Goal: Task Accomplishment & Management: Manage account settings

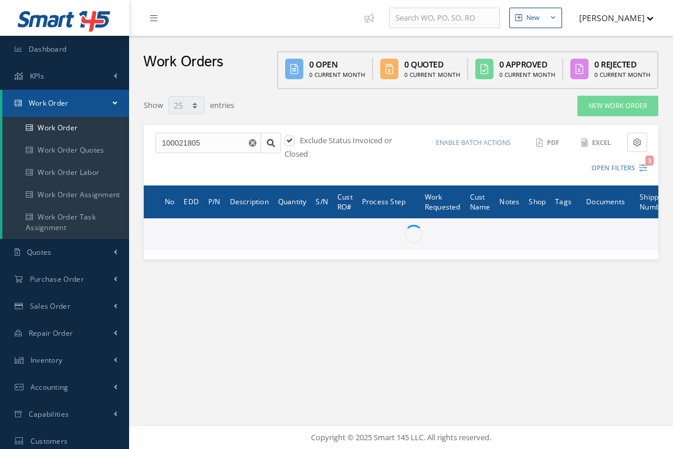
select select "25"
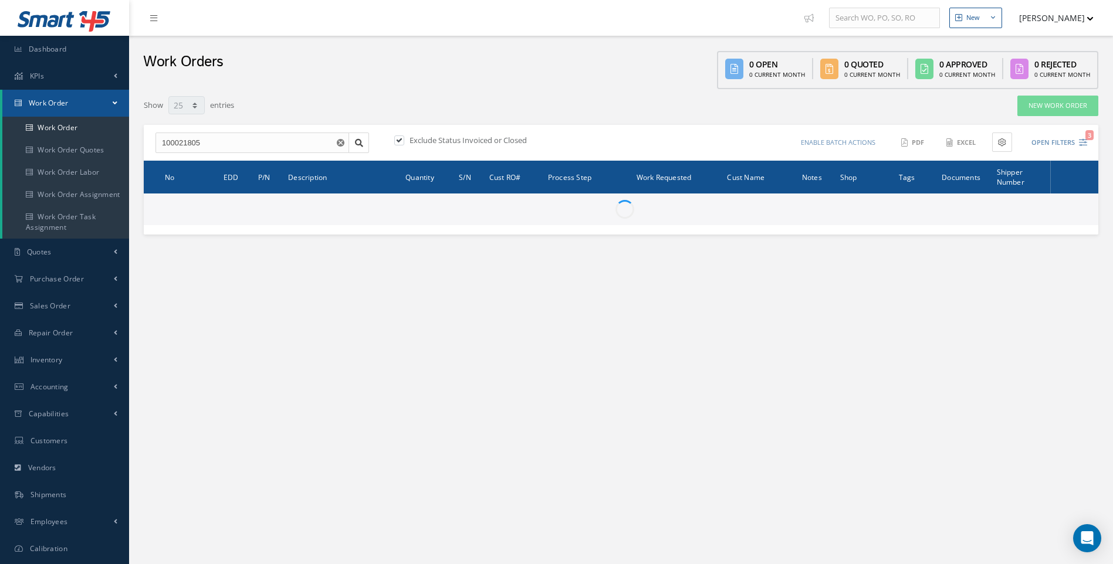
select select "25"
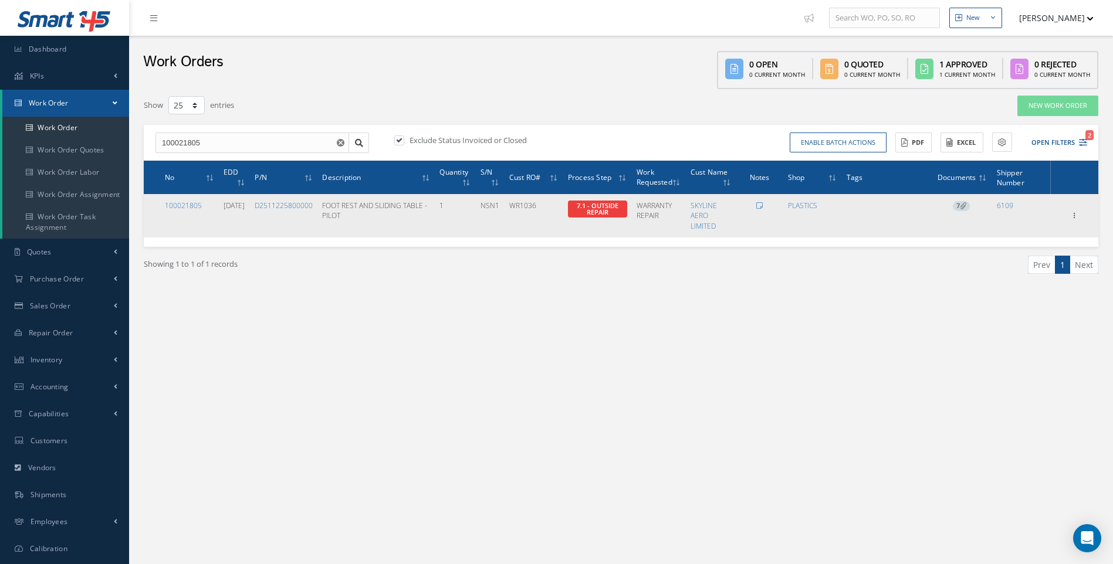
click at [962, 209] on icon at bounding box center [963, 205] width 6 height 6
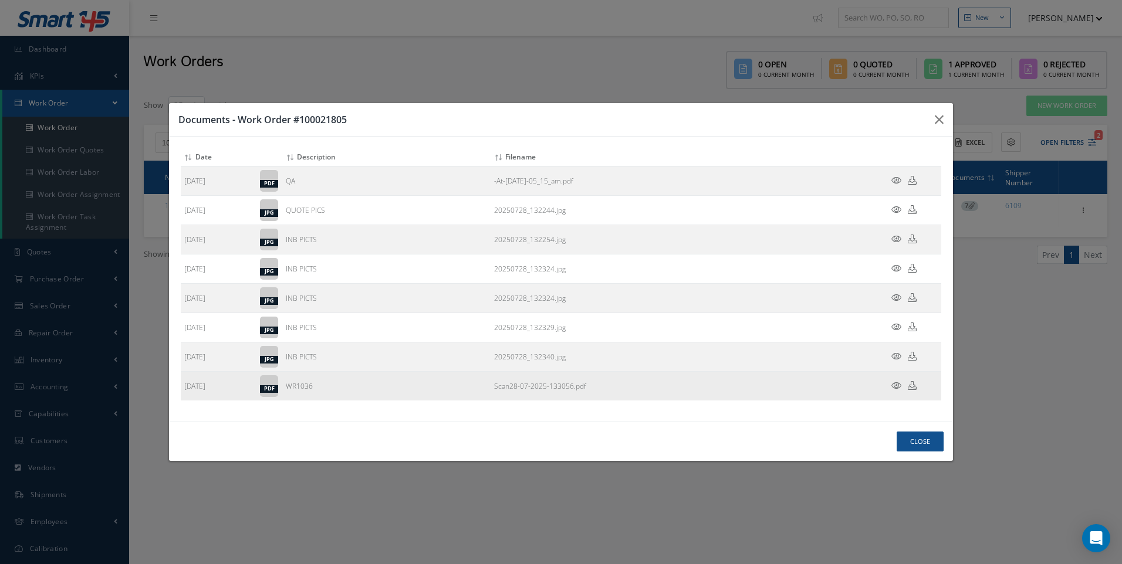
click at [896, 384] on icon at bounding box center [896, 385] width 10 height 9
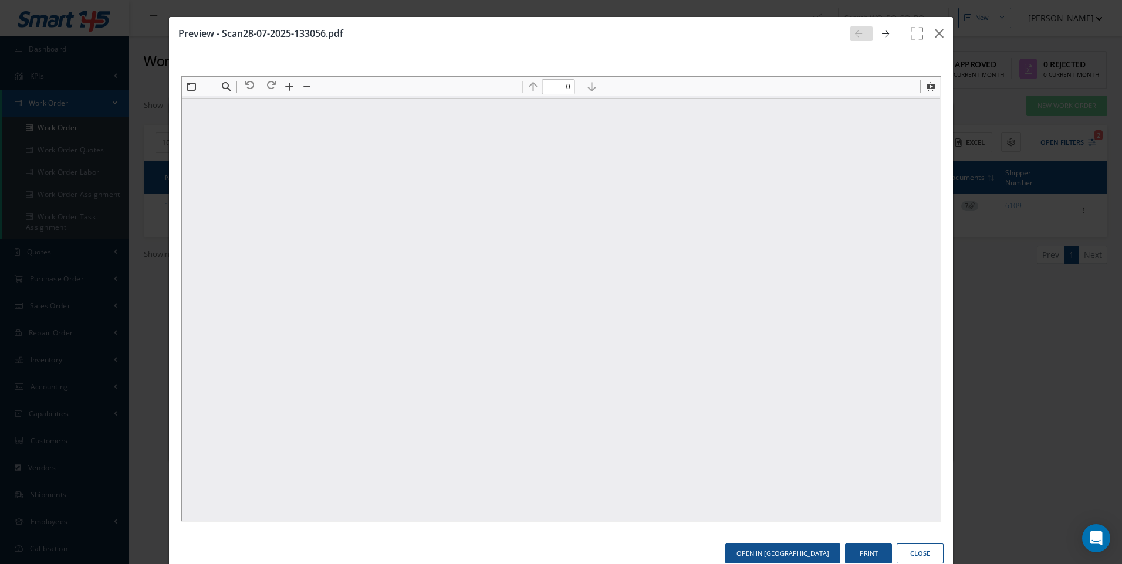
type input "1"
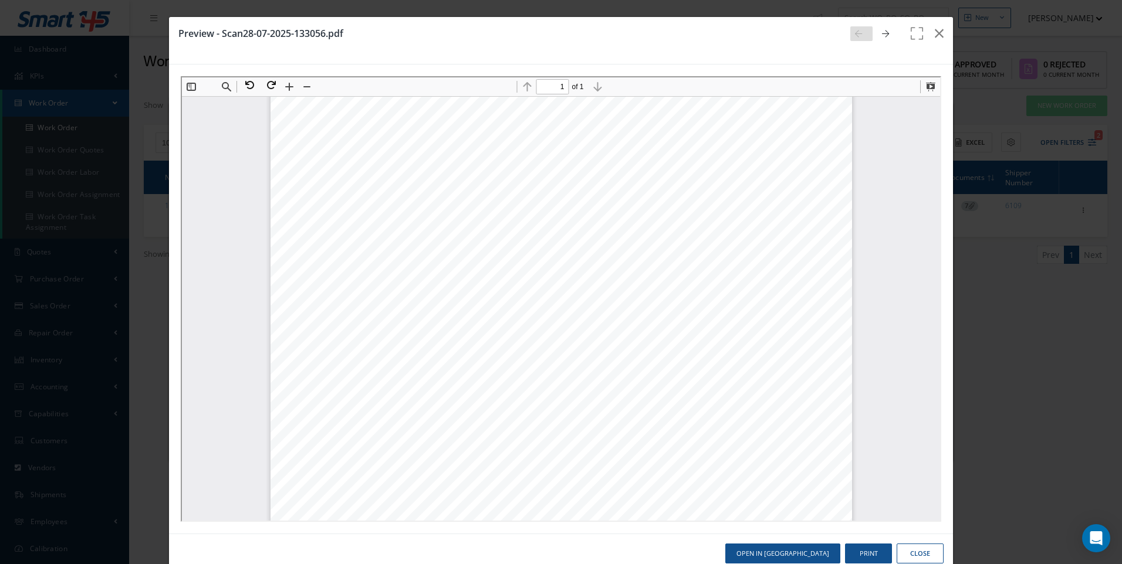
scroll to position [410, 0]
click at [914, 548] on button "Close" at bounding box center [920, 554] width 47 height 21
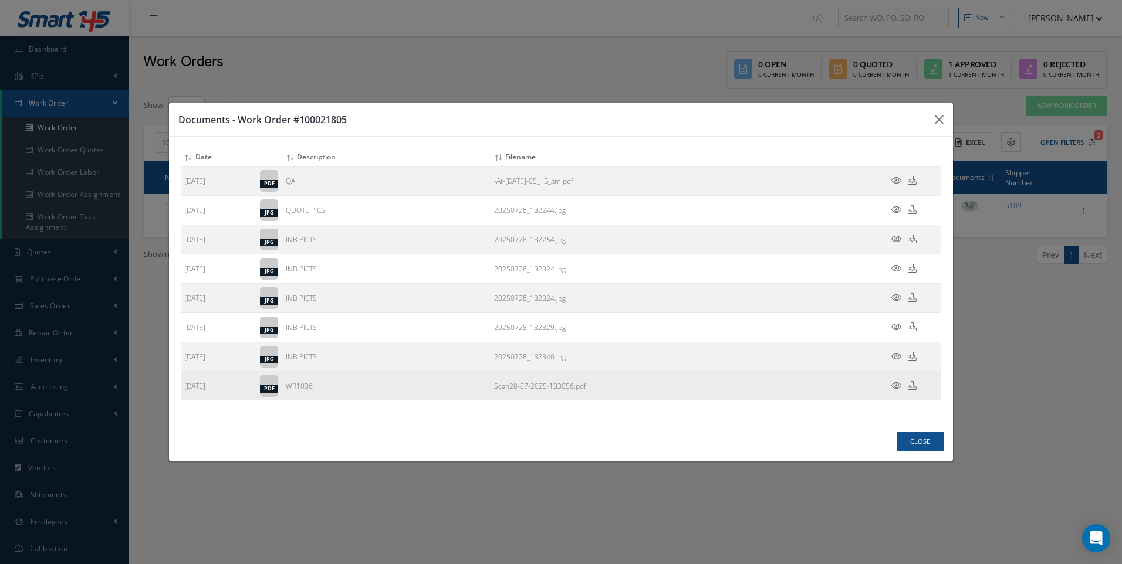
click at [893, 385] on icon at bounding box center [896, 385] width 10 height 9
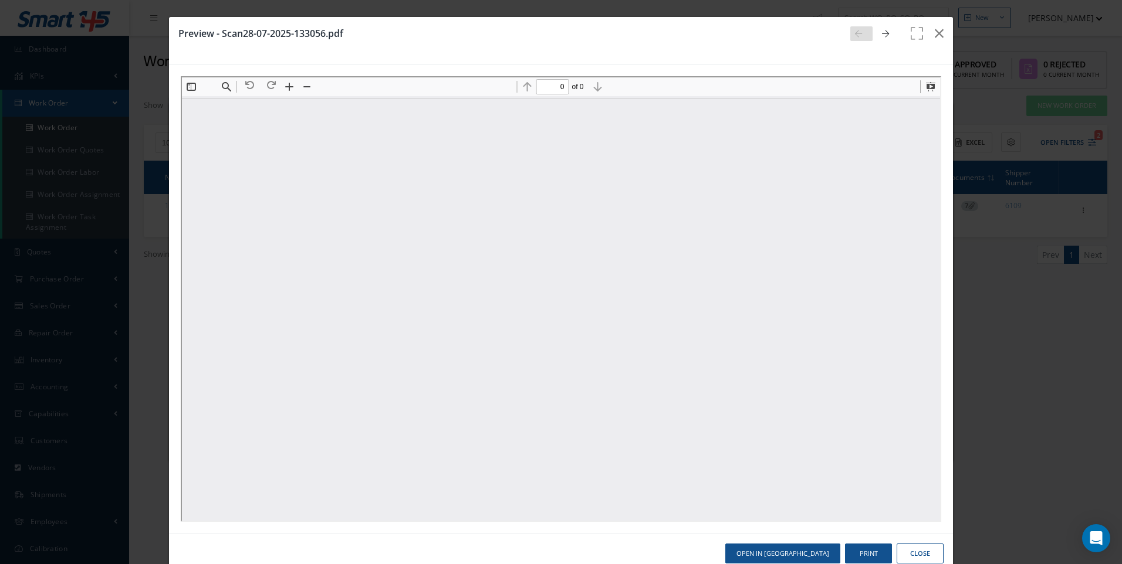
scroll to position [0, 0]
type input "1"
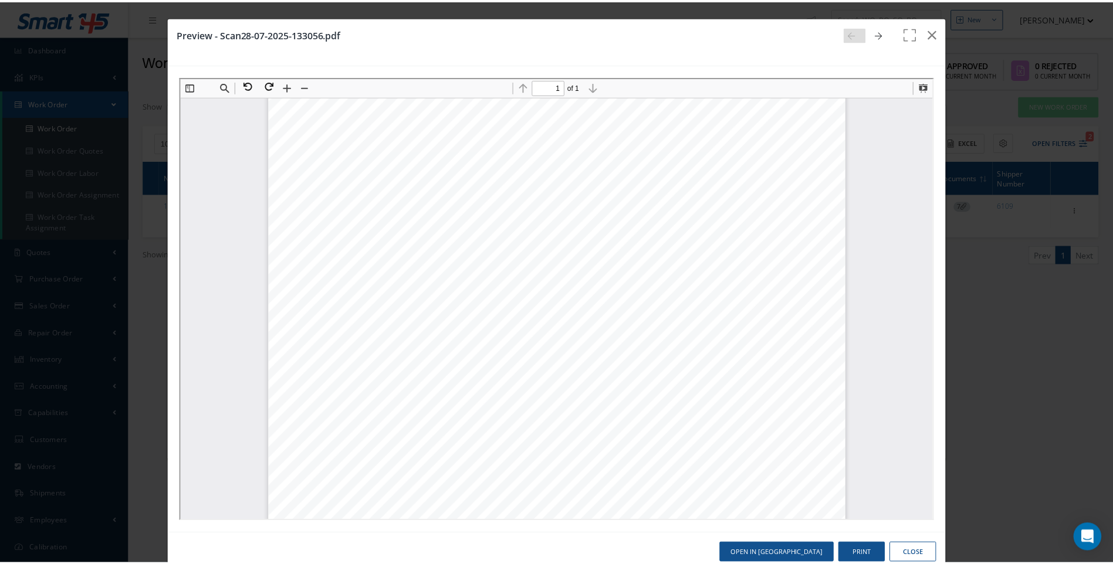
scroll to position [116, 0]
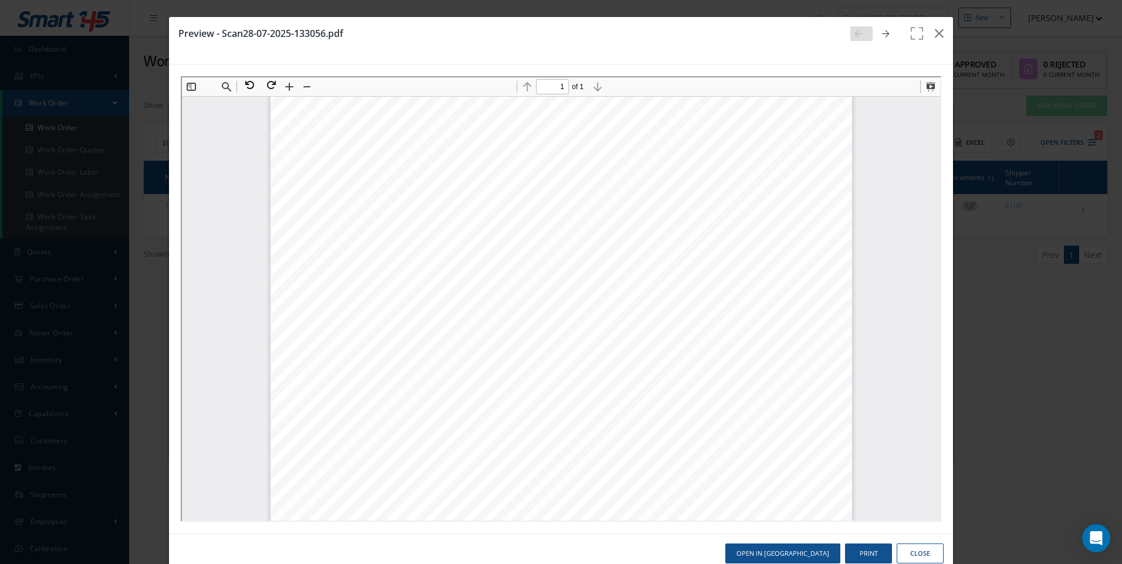
drag, startPoint x: 918, startPoint y: 552, endPoint x: 732, endPoint y: 508, distance: 191.6
click at [917, 552] on button "Close" at bounding box center [920, 554] width 47 height 21
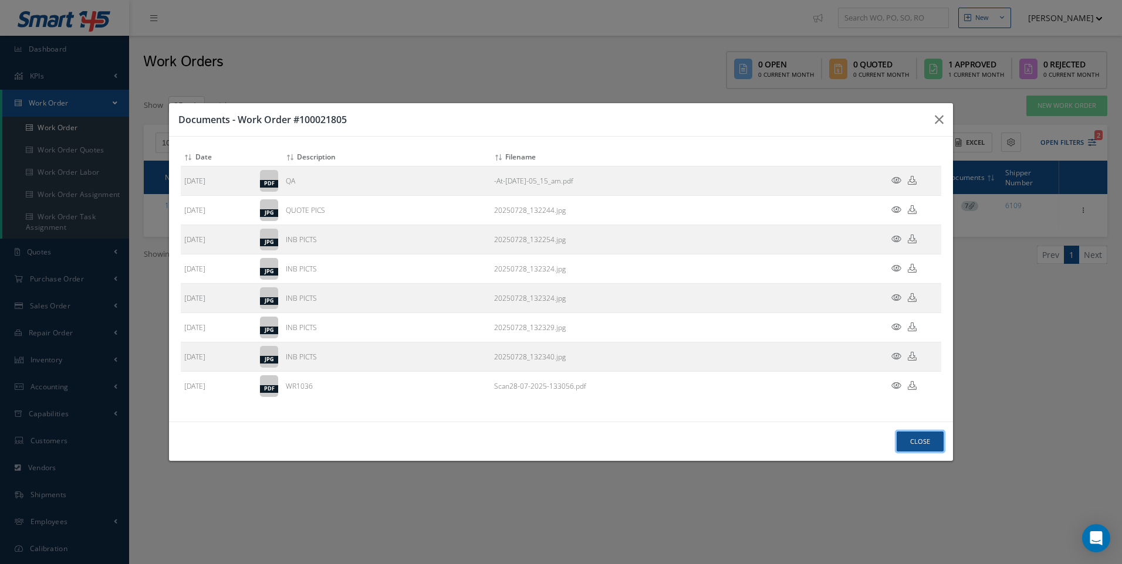
click at [930, 445] on button "Close" at bounding box center [920, 442] width 47 height 21
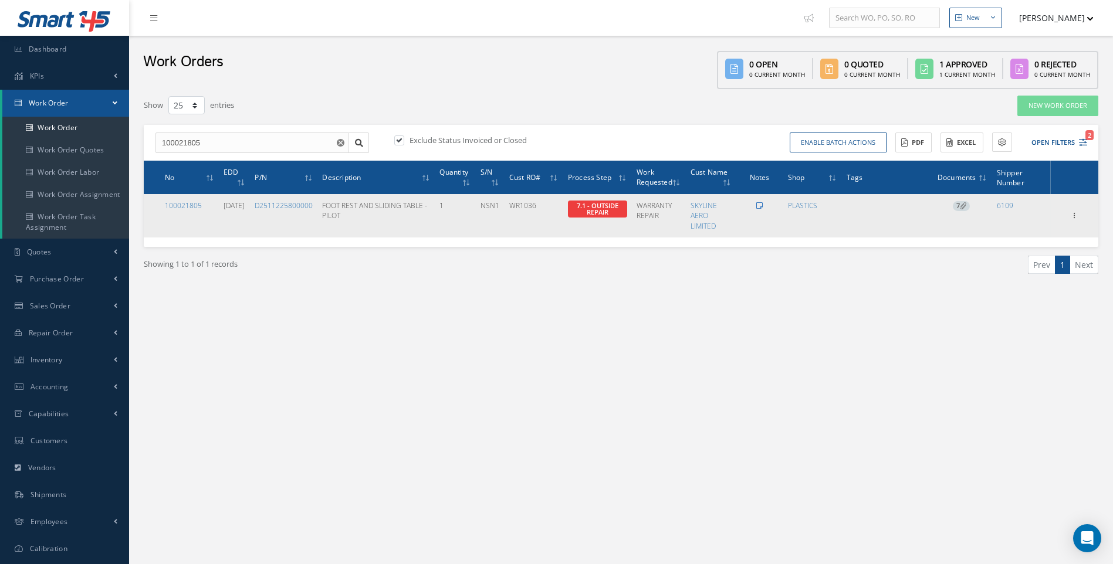
click at [758, 209] on icon at bounding box center [759, 205] width 6 height 7
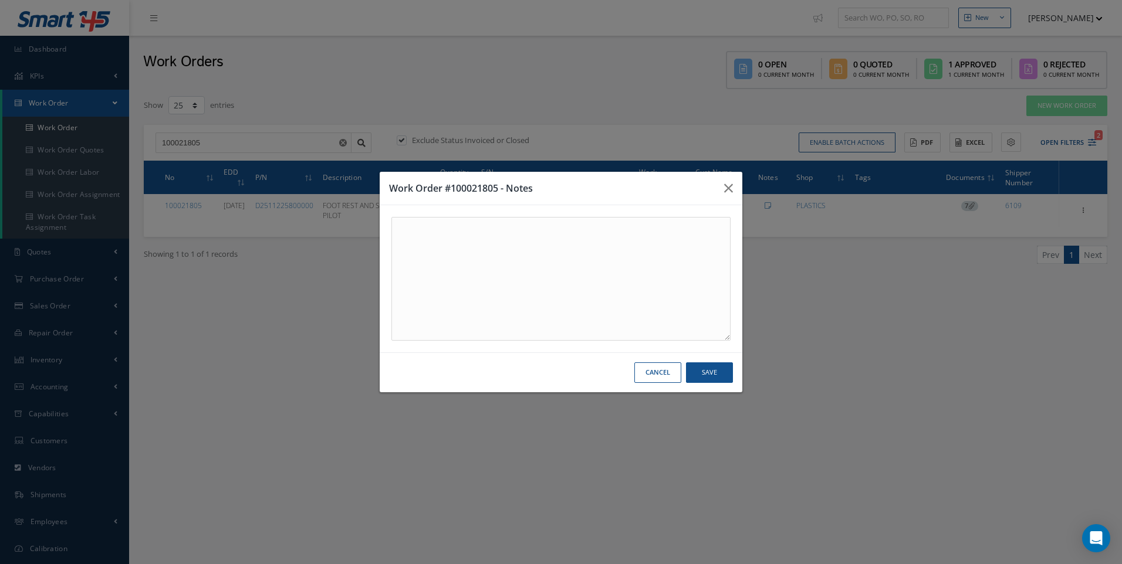
drag, startPoint x: 661, startPoint y: 376, endPoint x: 664, endPoint y: 367, distance: 9.1
click at [661, 375] on button "Cancel" at bounding box center [657, 373] width 47 height 21
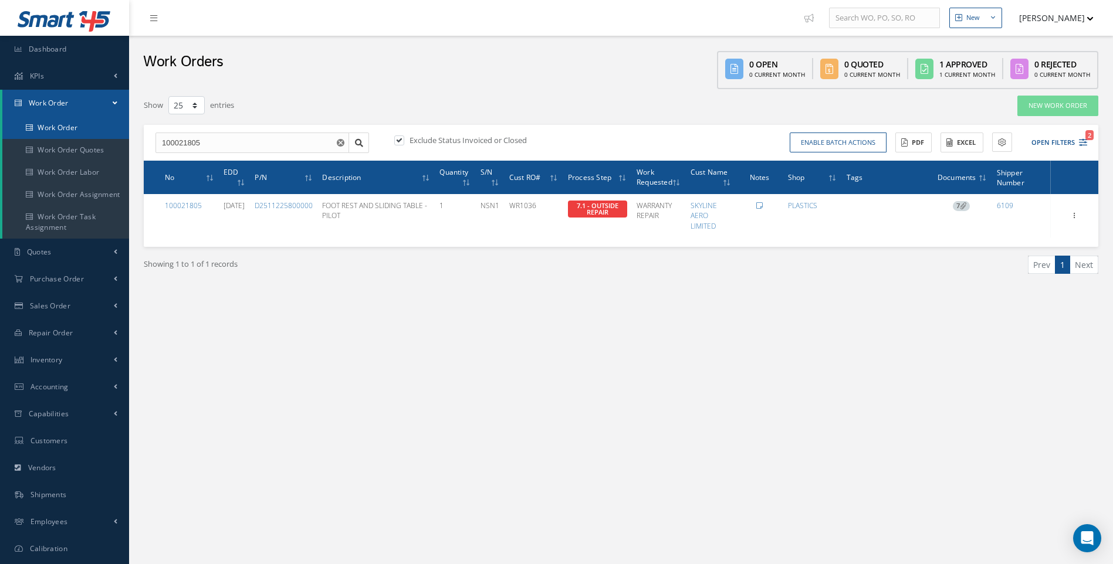
click at [66, 125] on link "Work Order" at bounding box center [65, 128] width 127 height 22
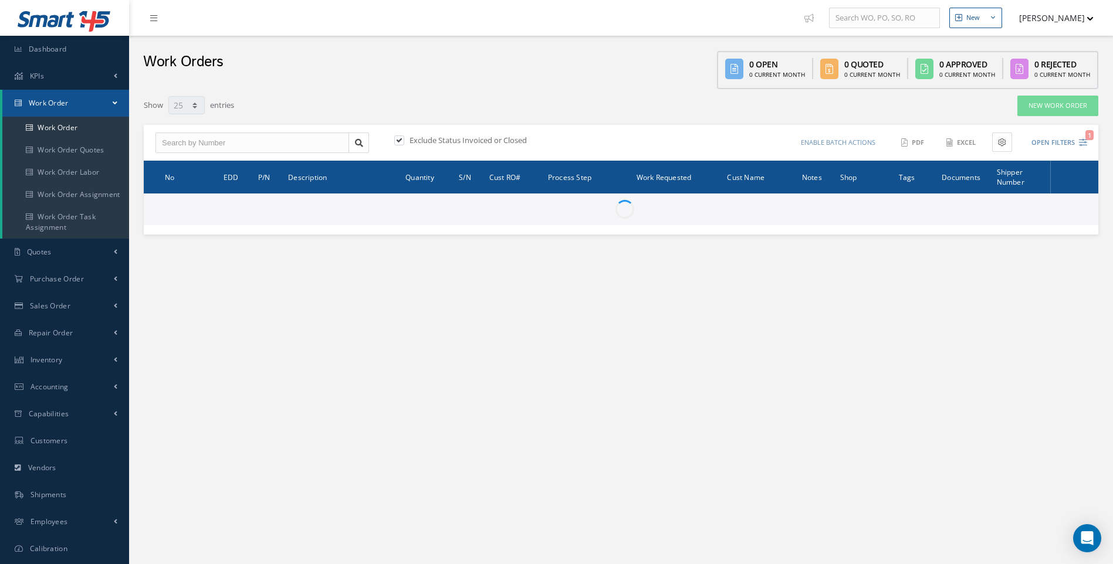
select select "25"
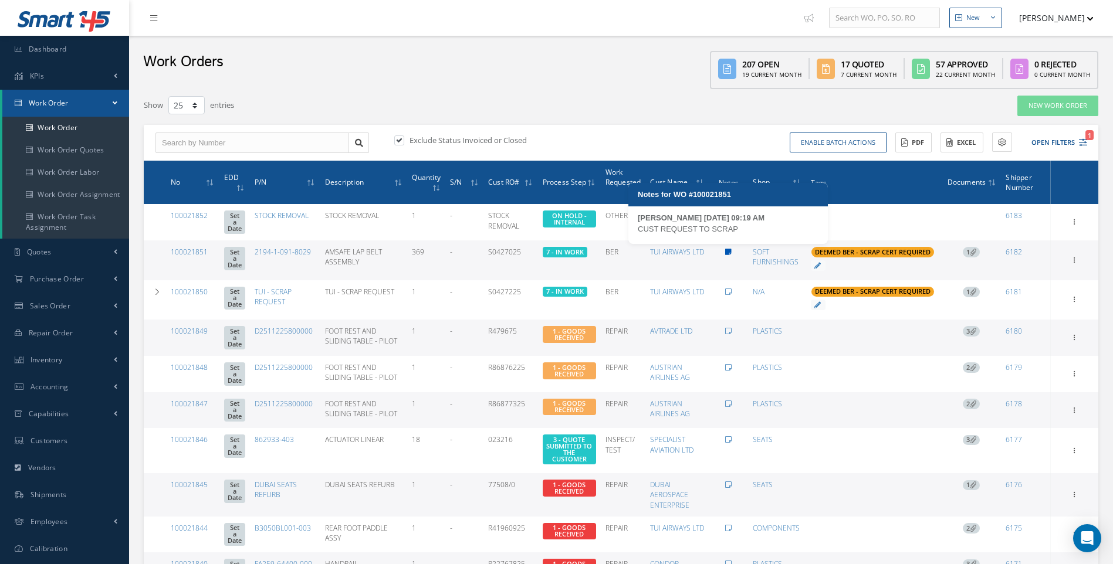
click at [732, 251] on icon at bounding box center [728, 252] width 6 height 7
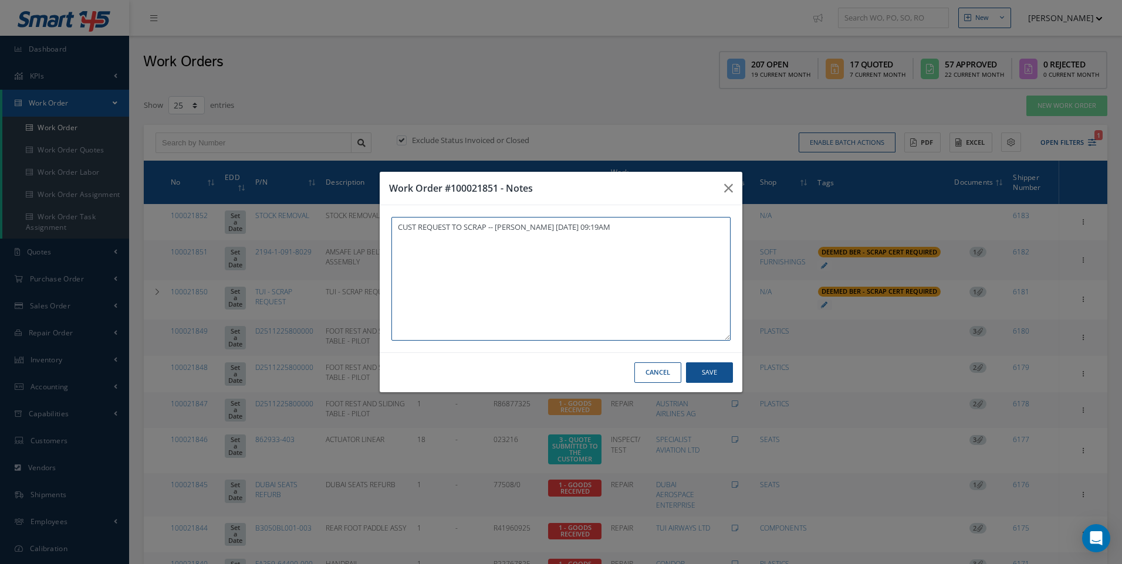
drag, startPoint x: 488, startPoint y: 225, endPoint x: 397, endPoint y: 233, distance: 91.3
click at [397, 233] on textarea "CUST REQUEST TO SCRAP -- Darron Conder 08/20/2025 09:19AM" at bounding box center [560, 279] width 339 height 124
click at [701, 367] on button "Save" at bounding box center [709, 373] width 47 height 21
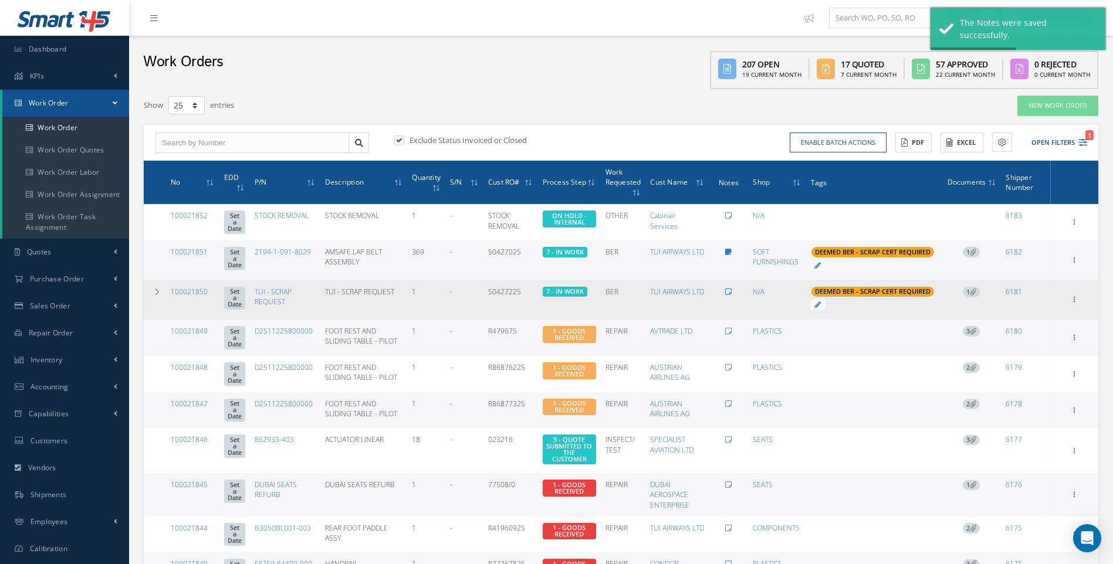
click at [732, 289] on icon at bounding box center [728, 292] width 6 height 7
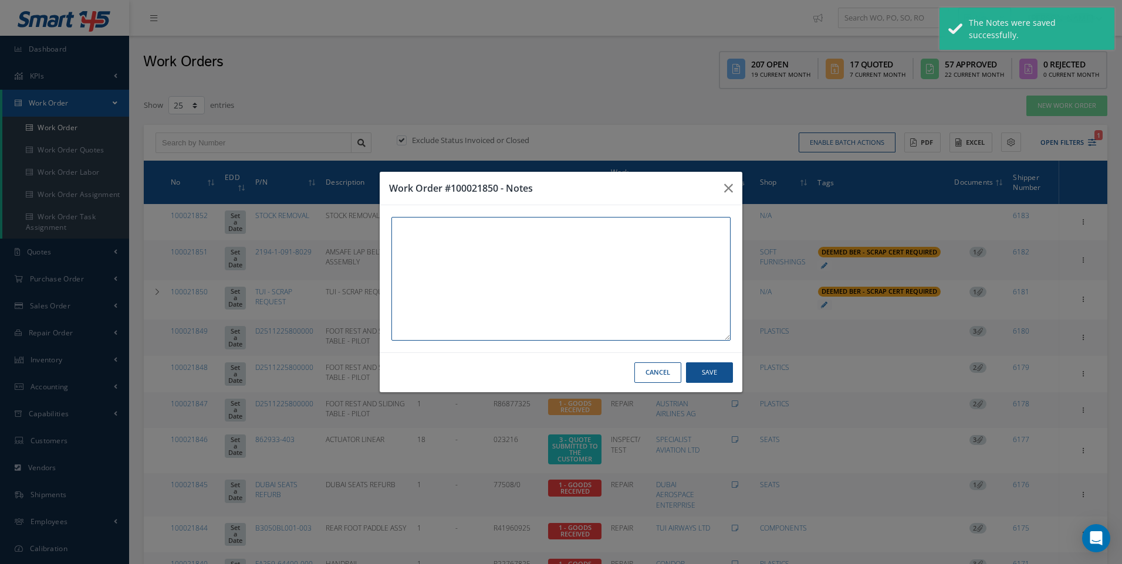
paste textarea "CUST REQUEST TO SCRAP"
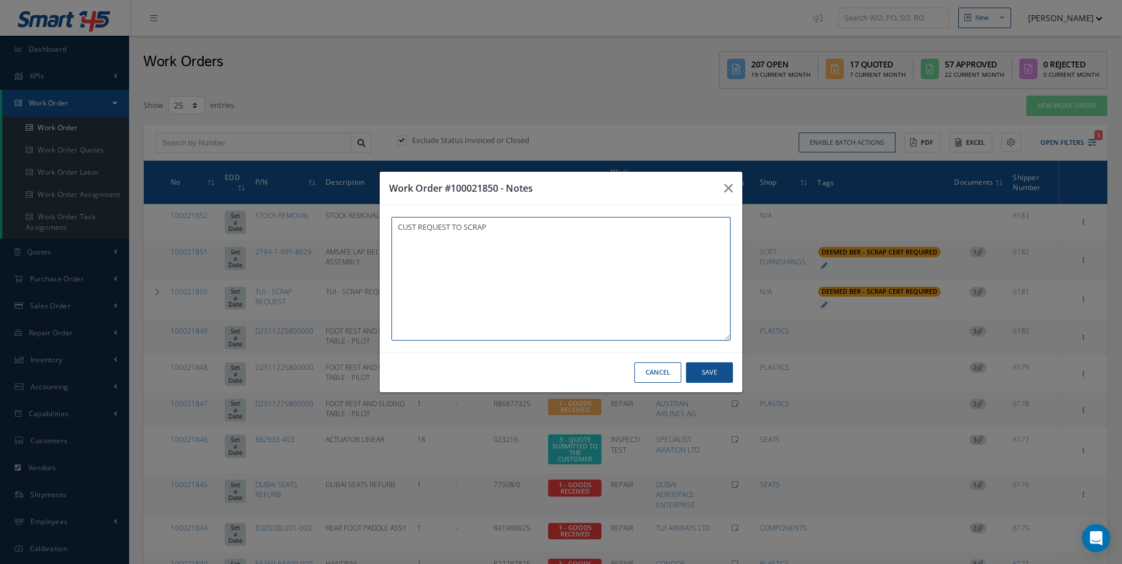
type textarea "CUST REQUEST TO SCRAP"
click at [706, 377] on button "Save" at bounding box center [709, 373] width 47 height 21
